Goal: Use online tool/utility: Utilize a website feature to perform a specific function

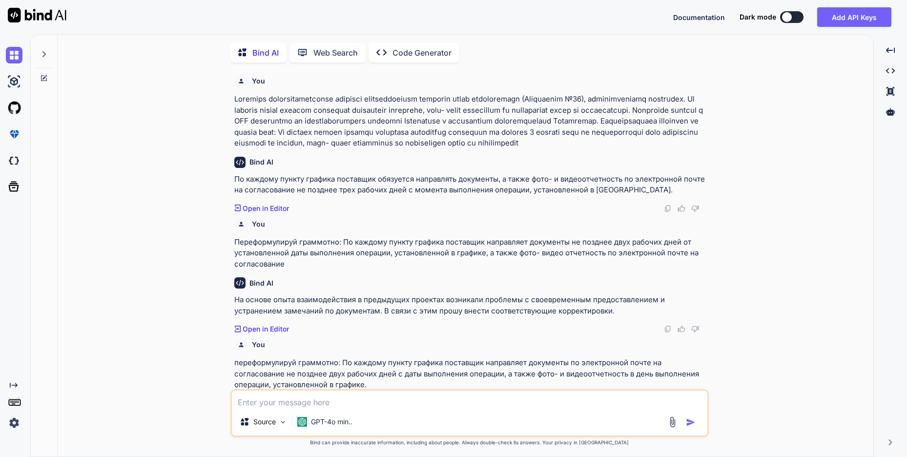
scroll to position [1184, 0]
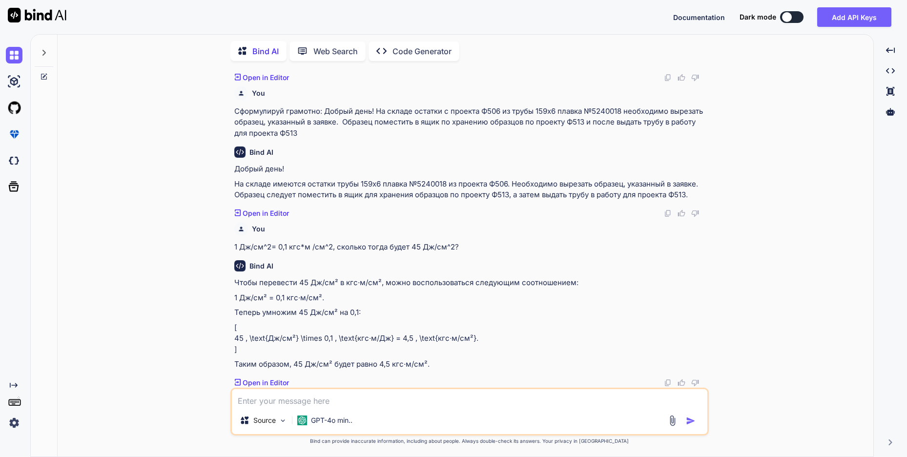
drag, startPoint x: 385, startPoint y: 7, endPoint x: 401, endPoint y: -54, distance: 63.4
click at [401, 0] on html "Documentation Dark mode Add API Keys Created with Pixso. Created with Pixso. Bi…" at bounding box center [453, 228] width 907 height 457
drag, startPoint x: 303, startPoint y: 395, endPoint x: 303, endPoint y: 402, distance: 6.3
click at [303, 401] on textarea at bounding box center [469, 398] width 475 height 18
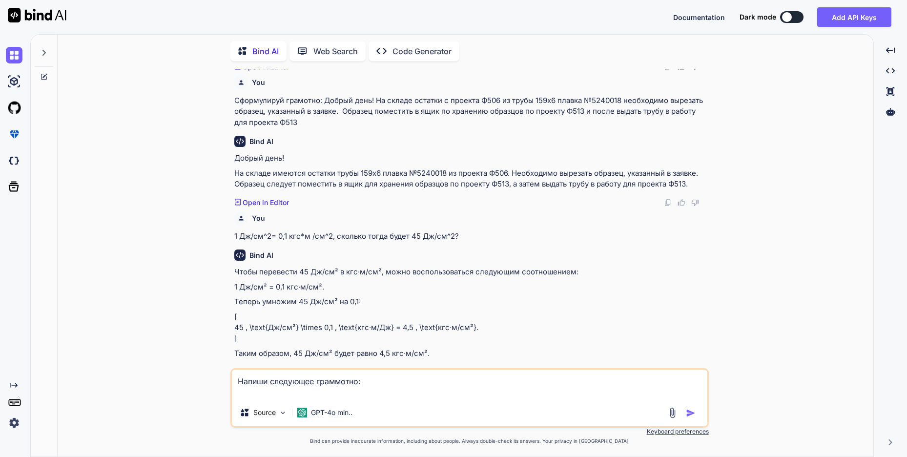
scroll to position [1195, 0]
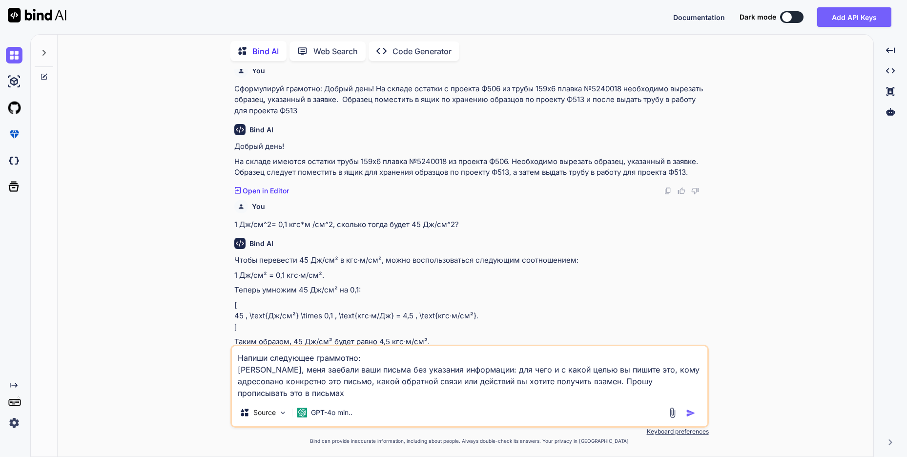
type textarea "Напиши следующее граммотно: [PERSON_NAME], меня заебали ваши письма без указани…"
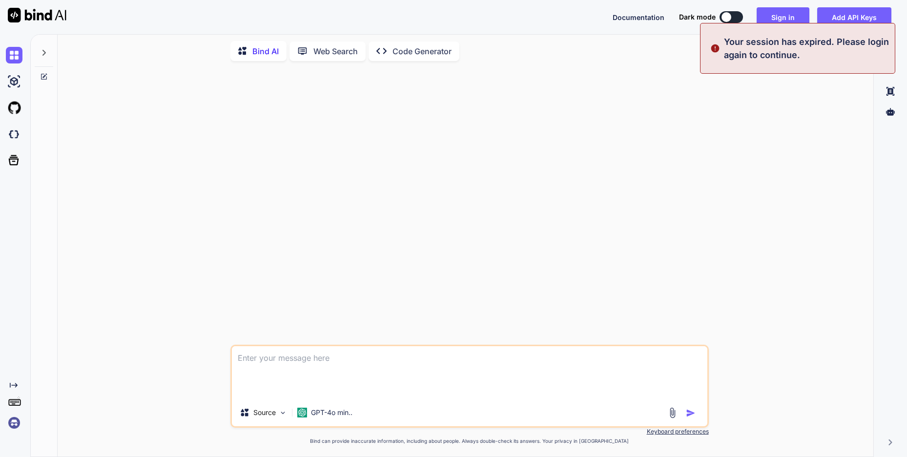
scroll to position [0, 0]
drag, startPoint x: 362, startPoint y: 392, endPoint x: 147, endPoint y: 304, distance: 232.7
click at [147, 304] on div "Напиши следующее граммотно: [PERSON_NAME], меня заебали ваши письма без указани…" at bounding box center [469, 263] width 808 height 388
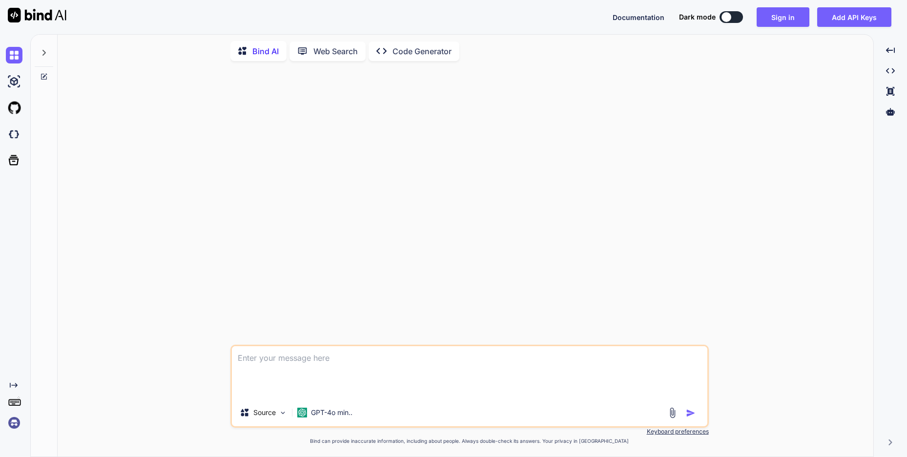
type textarea "Напиши следующее граммотно: [PERSON_NAME], меня заебали ваши письма без указани…"
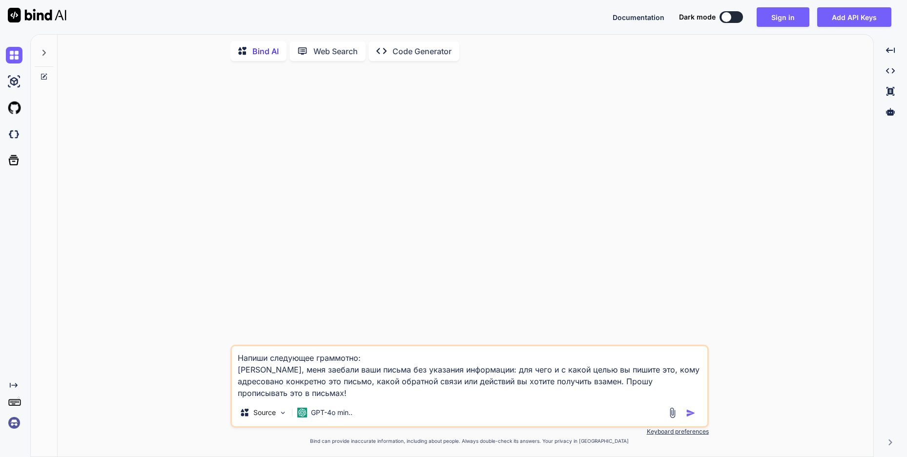
click at [690, 411] on img "button" at bounding box center [691, 413] width 10 height 10
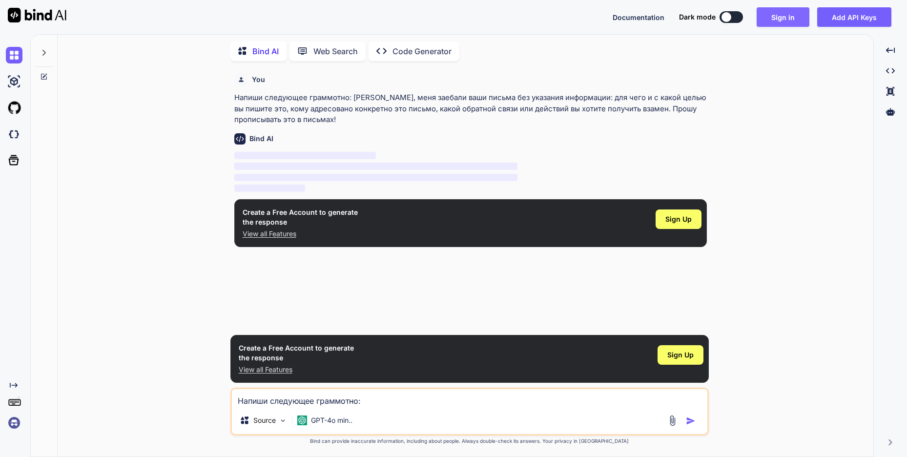
click at [796, 21] on button "Sign in" at bounding box center [783, 17] width 53 height 20
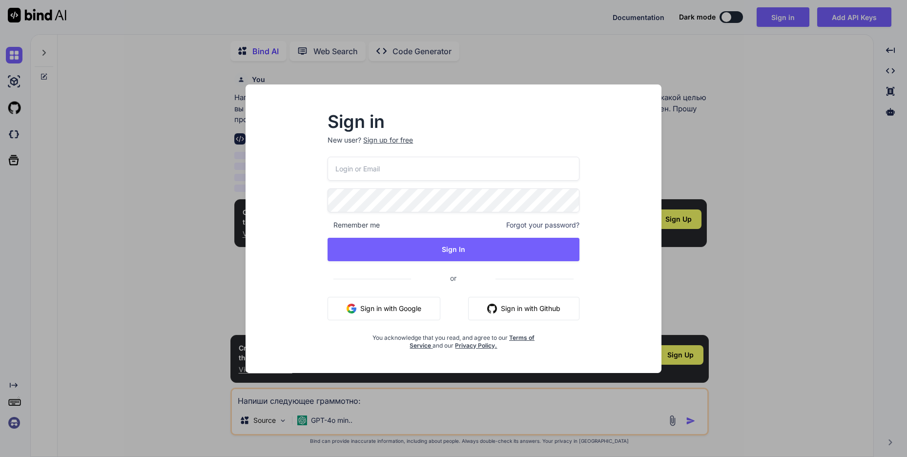
type input "[EMAIL_ADDRESS][DOMAIN_NAME]"
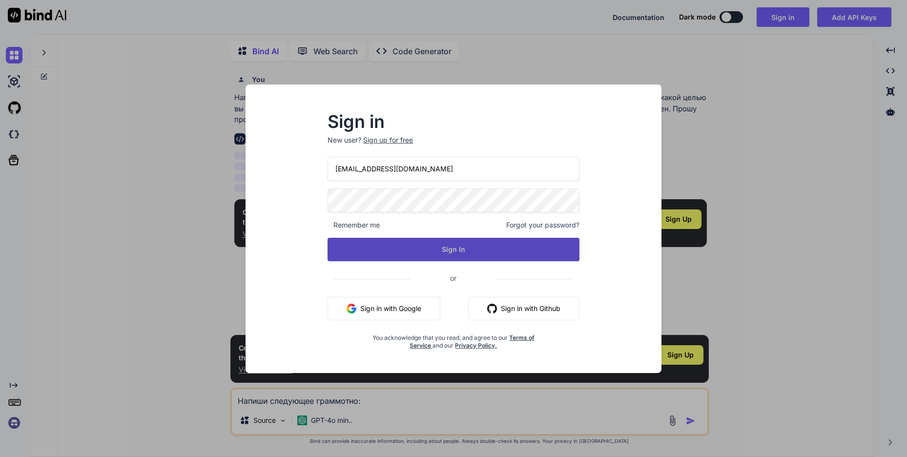
click at [461, 251] on button "Sign In" at bounding box center [453, 249] width 252 height 23
click at [455, 252] on button "Sign In" at bounding box center [453, 249] width 252 height 23
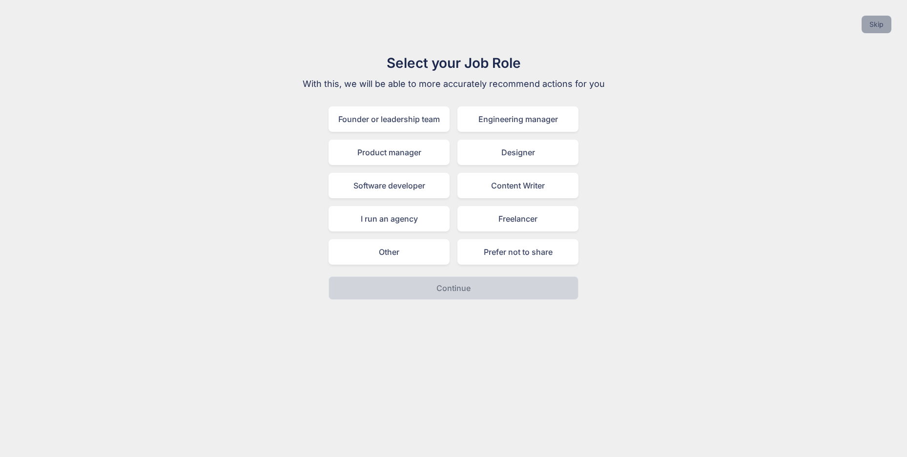
click at [872, 27] on button "Skip" at bounding box center [876, 25] width 30 height 18
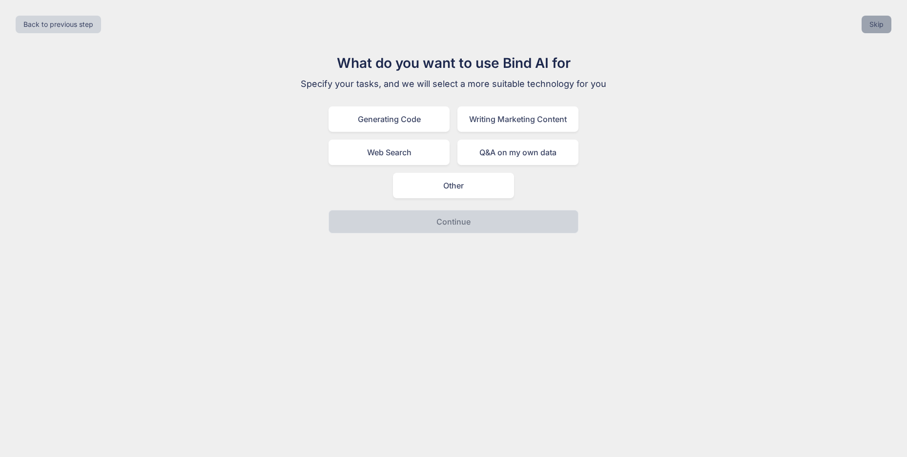
click at [872, 27] on button "Skip" at bounding box center [876, 25] width 30 height 18
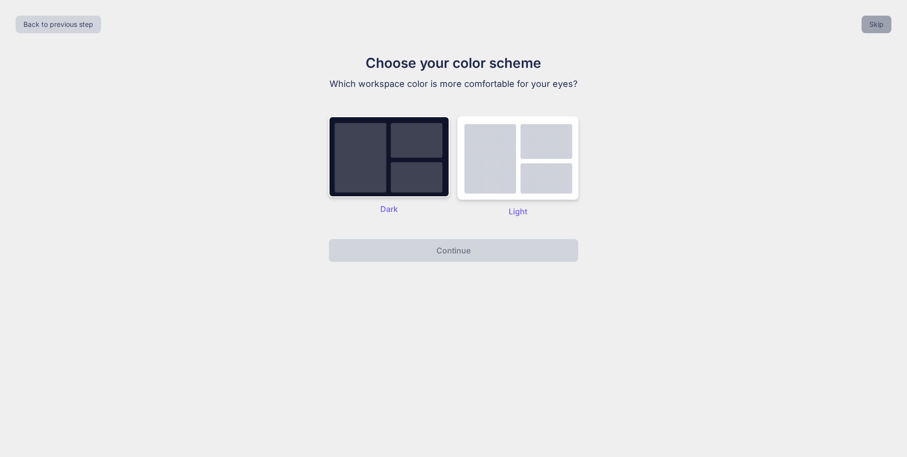
click at [872, 27] on button "Skip" at bounding box center [876, 25] width 30 height 18
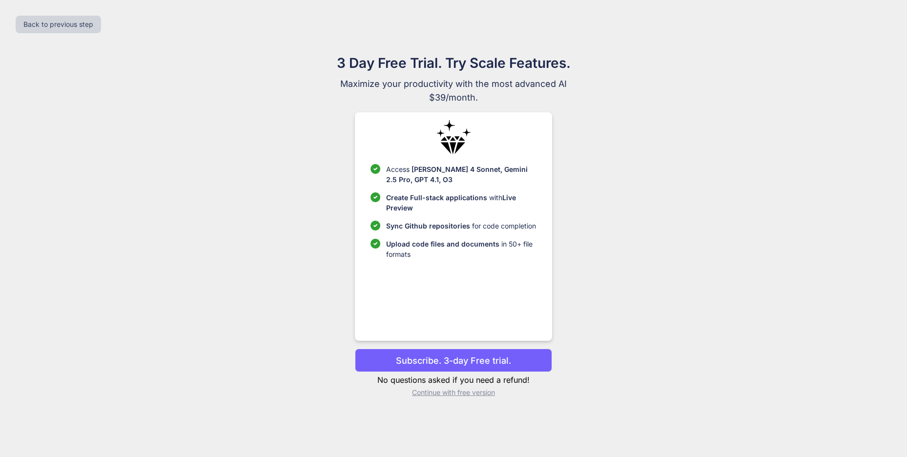
click at [477, 392] on p "Continue with free version" at bounding box center [453, 393] width 197 height 10
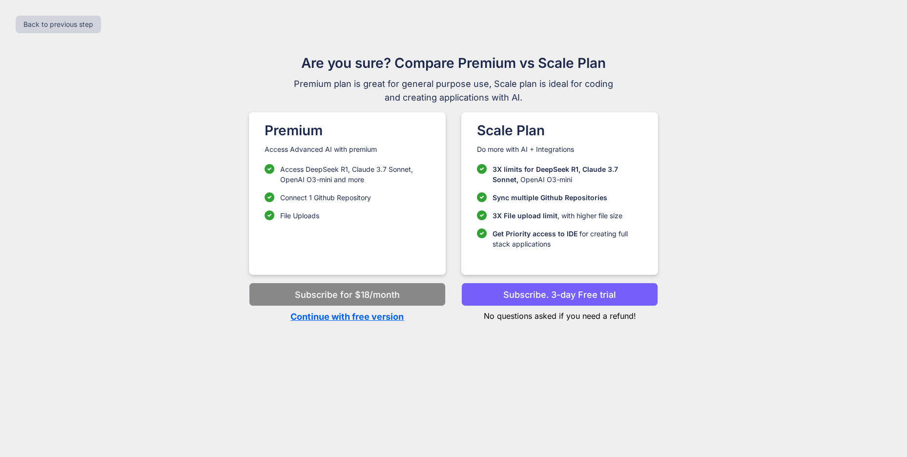
click at [364, 319] on p "Continue with free version" at bounding box center [347, 316] width 197 height 13
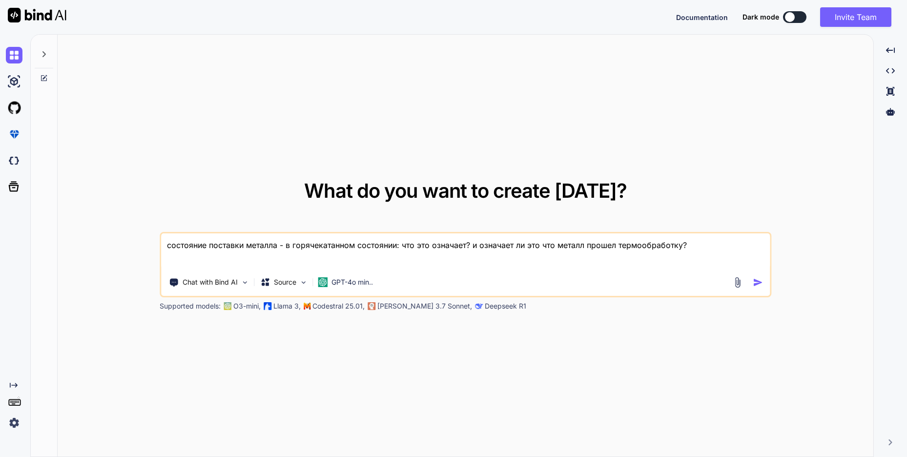
type textarea "x"
drag, startPoint x: 719, startPoint y: 241, endPoint x: -82, endPoint y: 199, distance: 801.5
click at [0, 199] on html "Documentation Dark mode Invite Team Created with Pixso. Created with Pixso. Wha…" at bounding box center [453, 228] width 907 height 457
type textarea "Напиши следующее граммотно: [PERSON_NAME], меня заебали ваши письма без указани…"
type textarea "x"
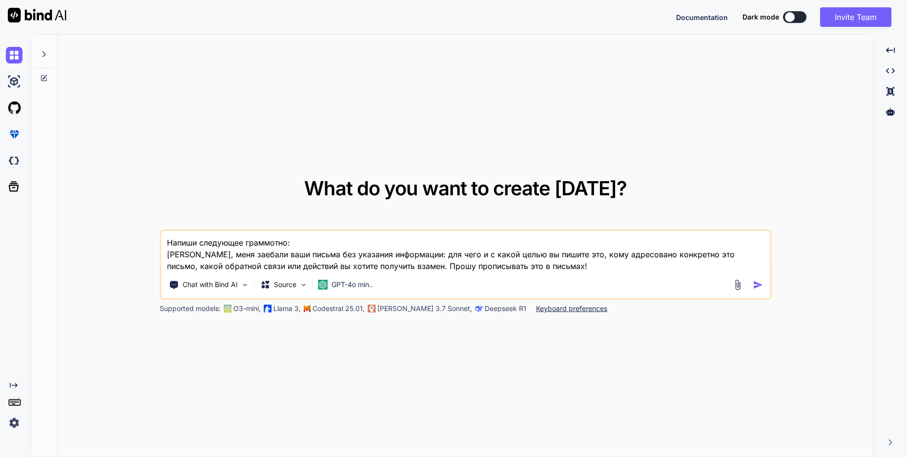
type textarea "Напиши следующее граммотно: [PERSON_NAME], меня заебали ваши письма без указани…"
click at [759, 285] on img "button" at bounding box center [758, 285] width 10 height 10
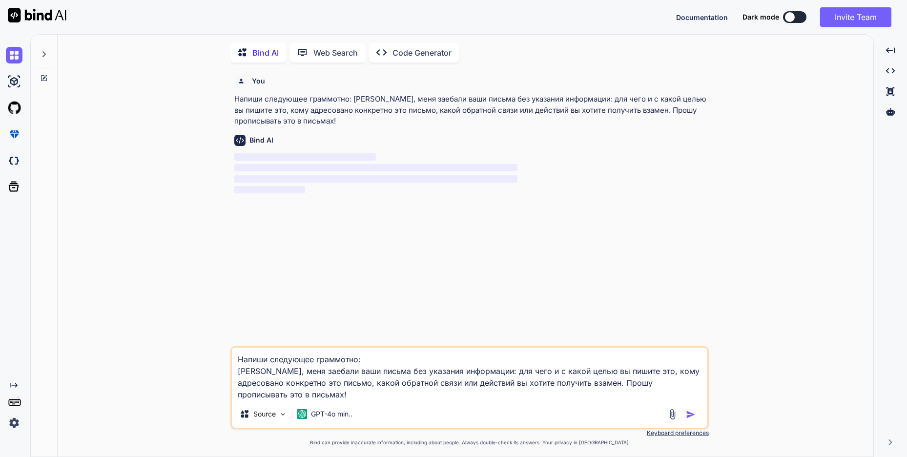
scroll to position [4, 0]
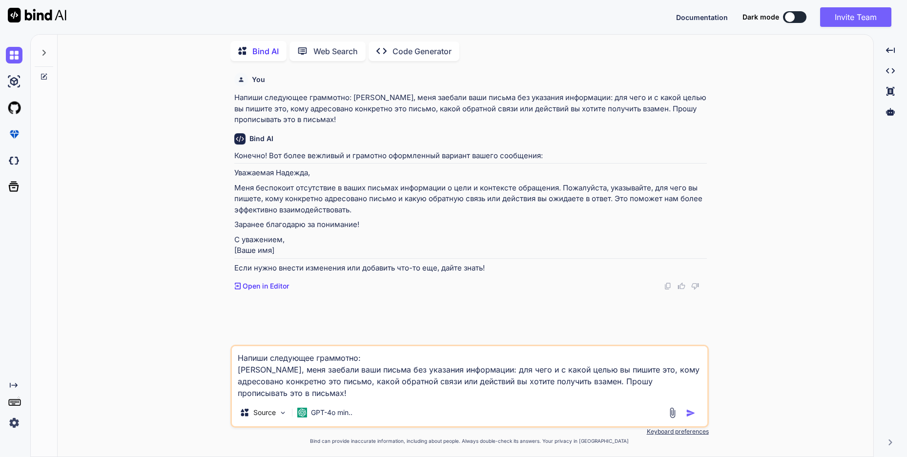
drag, startPoint x: 351, startPoint y: 395, endPoint x: 216, endPoint y: 321, distance: 154.0
click at [216, 321] on div "You Напиши следующее граммотно: Надежда, меня заебали ваши письма без указания …" at bounding box center [469, 263] width 808 height 388
type textarea "x"
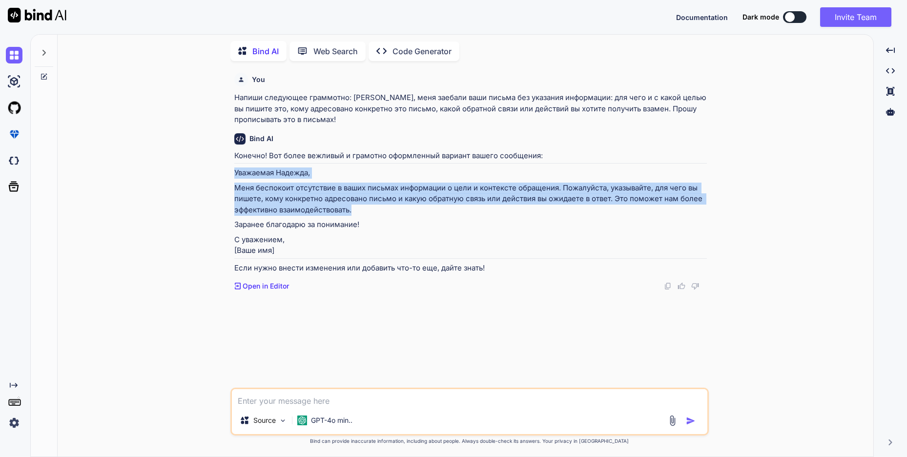
drag, startPoint x: 234, startPoint y: 169, endPoint x: 358, endPoint y: 210, distance: 130.6
click at [358, 210] on div "Конечно! Вот более вежливый и грамотно оформленный вариант вашего сообщения: Ув…" at bounding box center [470, 211] width 472 height 123
copy div "Уважаемая Надежда, Меня беспокоит отсутствие в ваших письмах информации о цели …"
